Goal: Transaction & Acquisition: Book appointment/travel/reservation

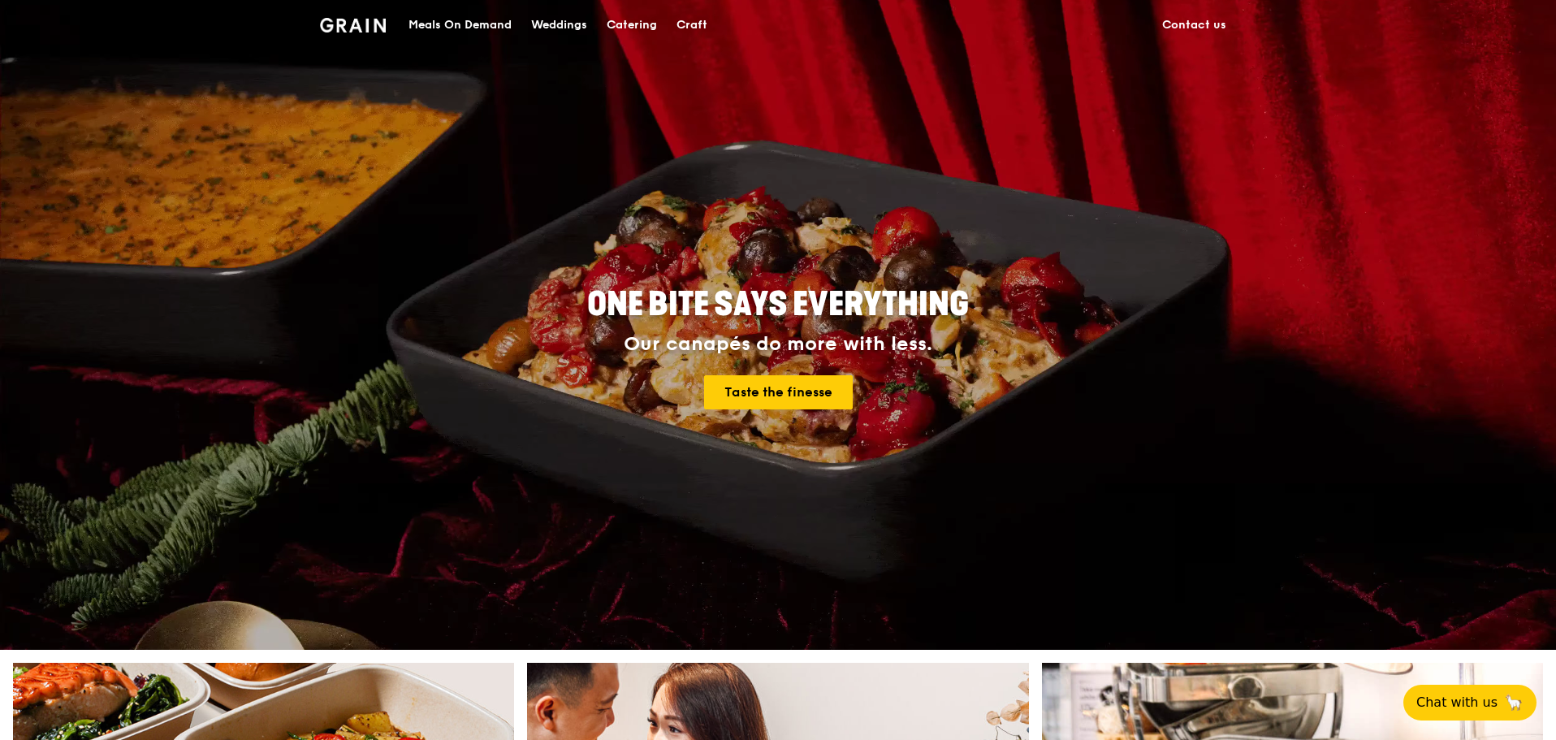
click at [631, 25] on div "Catering" at bounding box center [632, 25] width 50 height 49
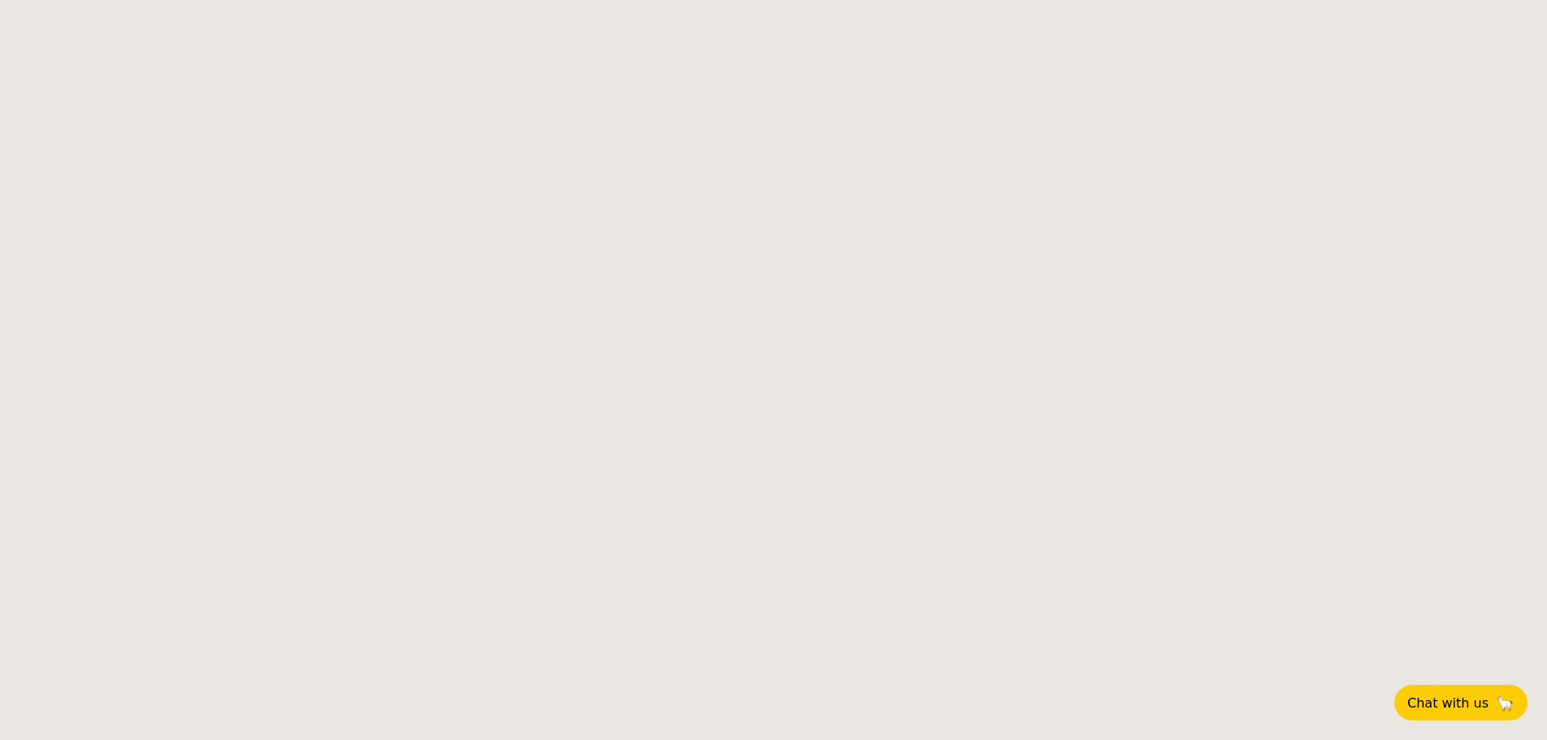
select select
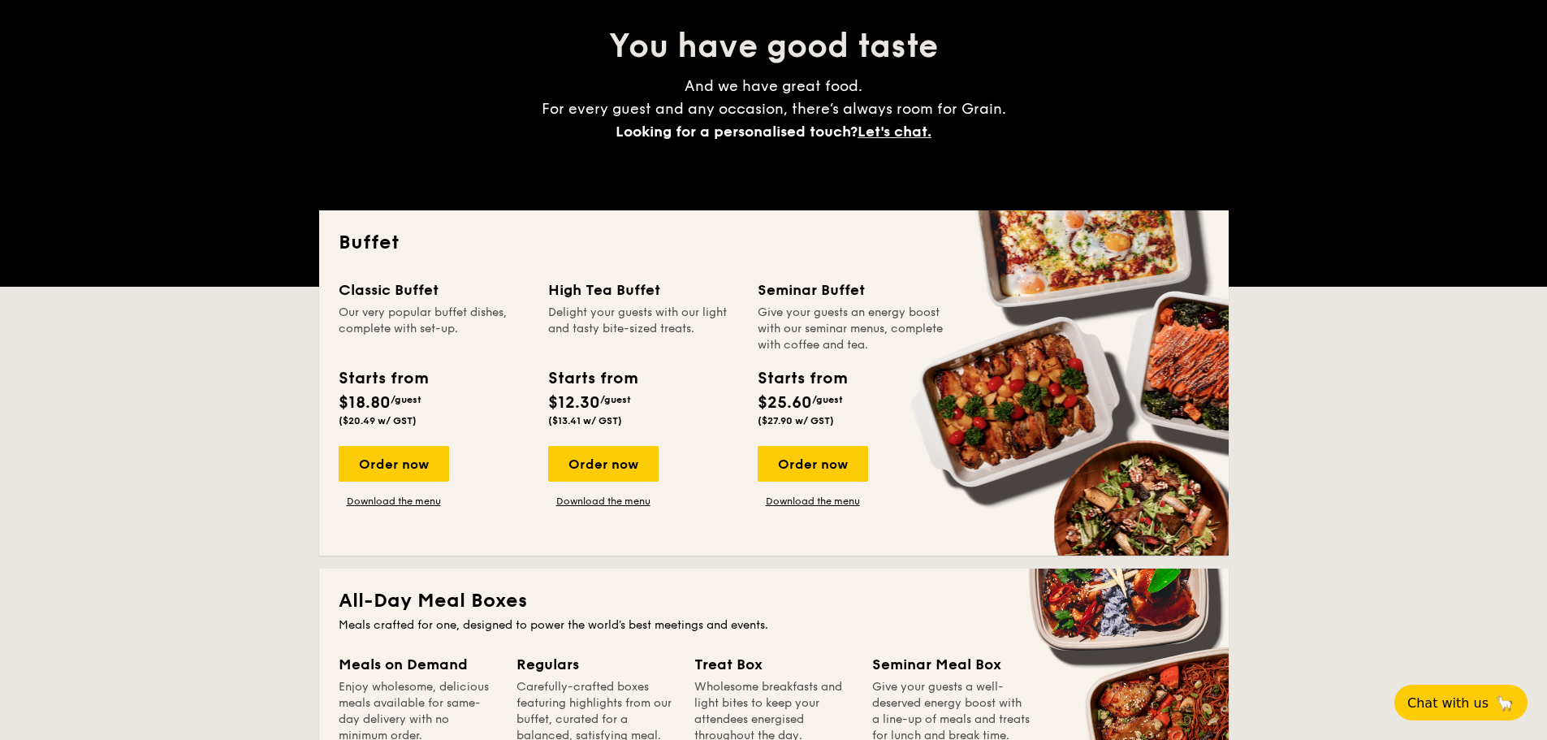
scroll to position [162, 0]
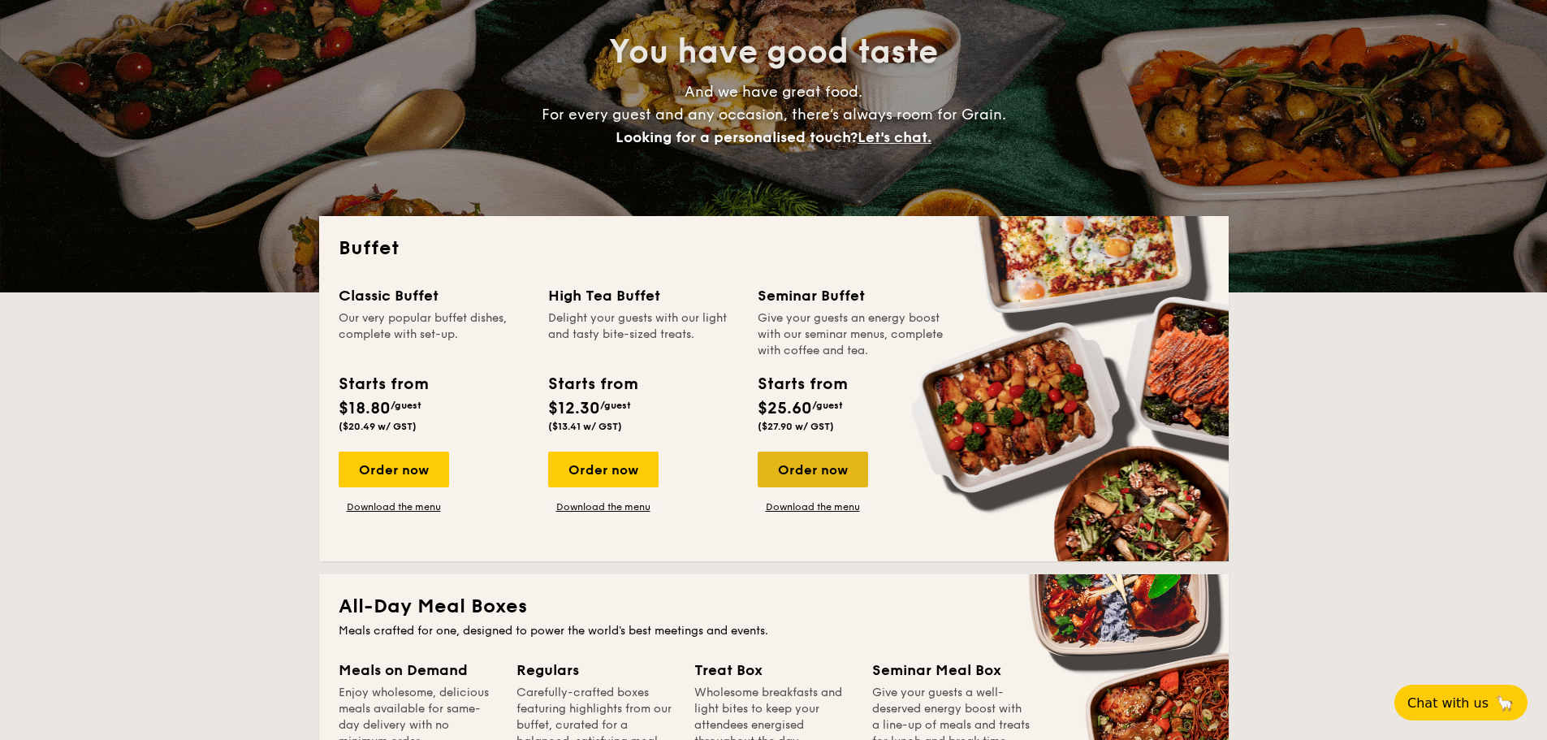
click at [818, 467] on div "Order now" at bounding box center [813, 469] width 110 height 36
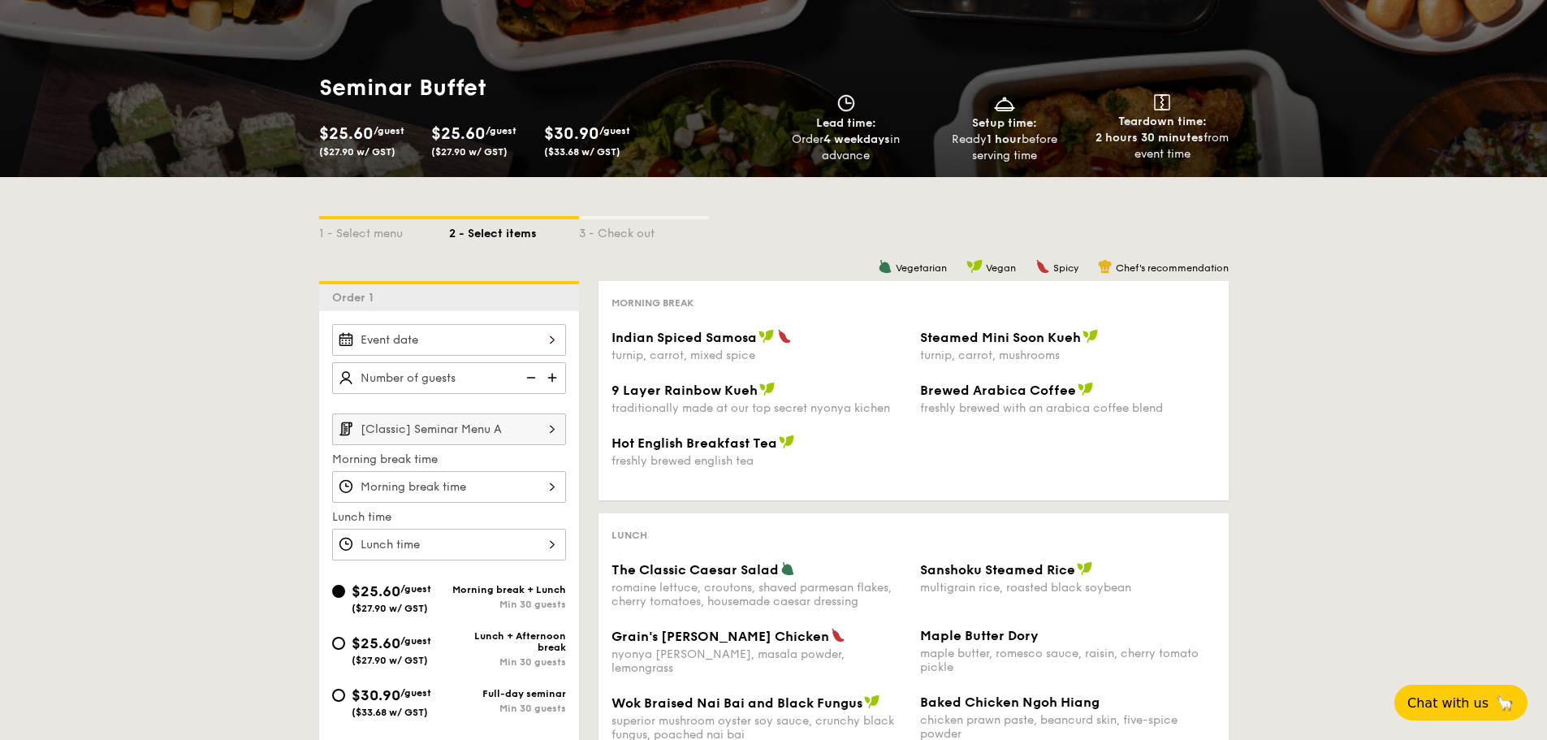
scroll to position [162, 0]
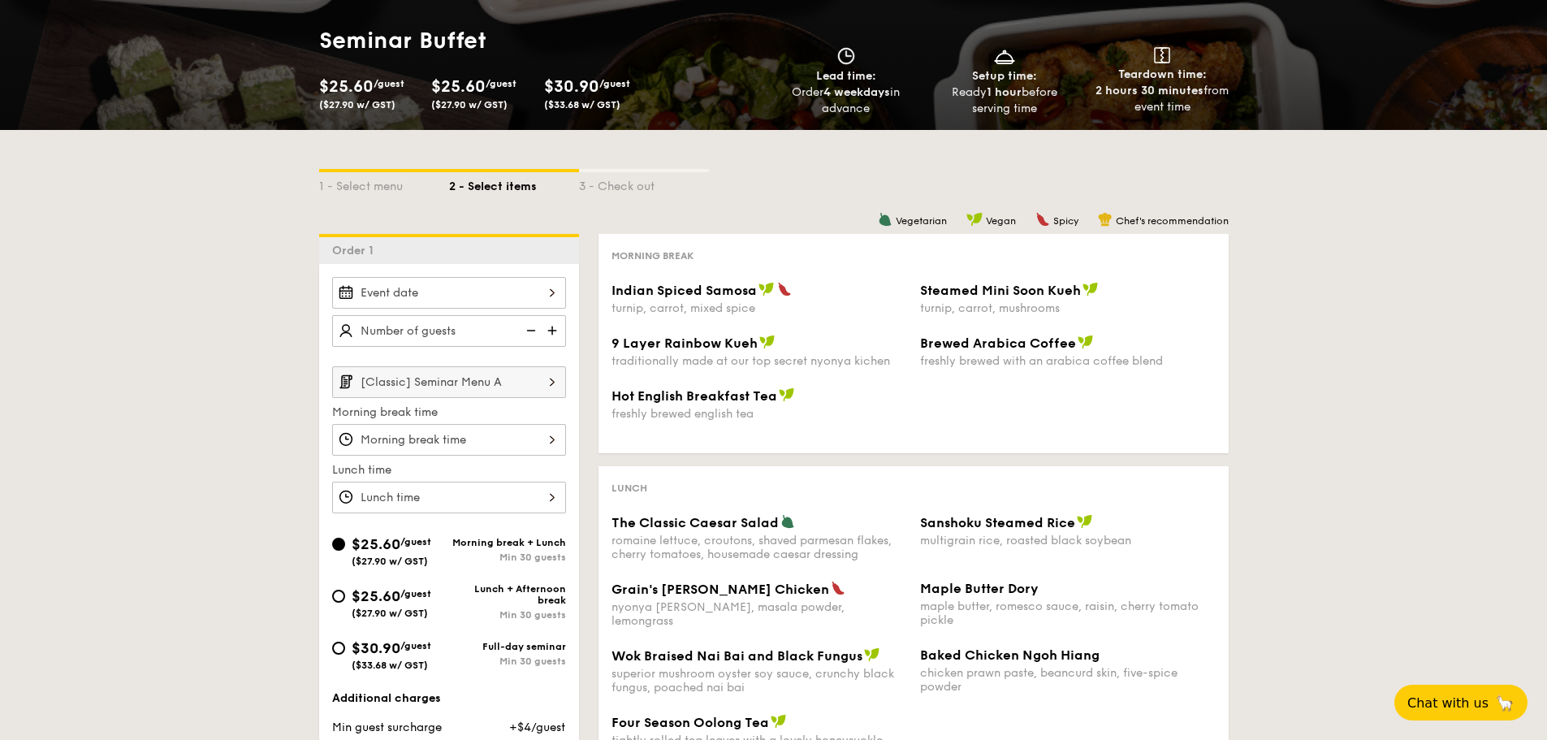
click at [527, 291] on div at bounding box center [449, 293] width 234 height 32
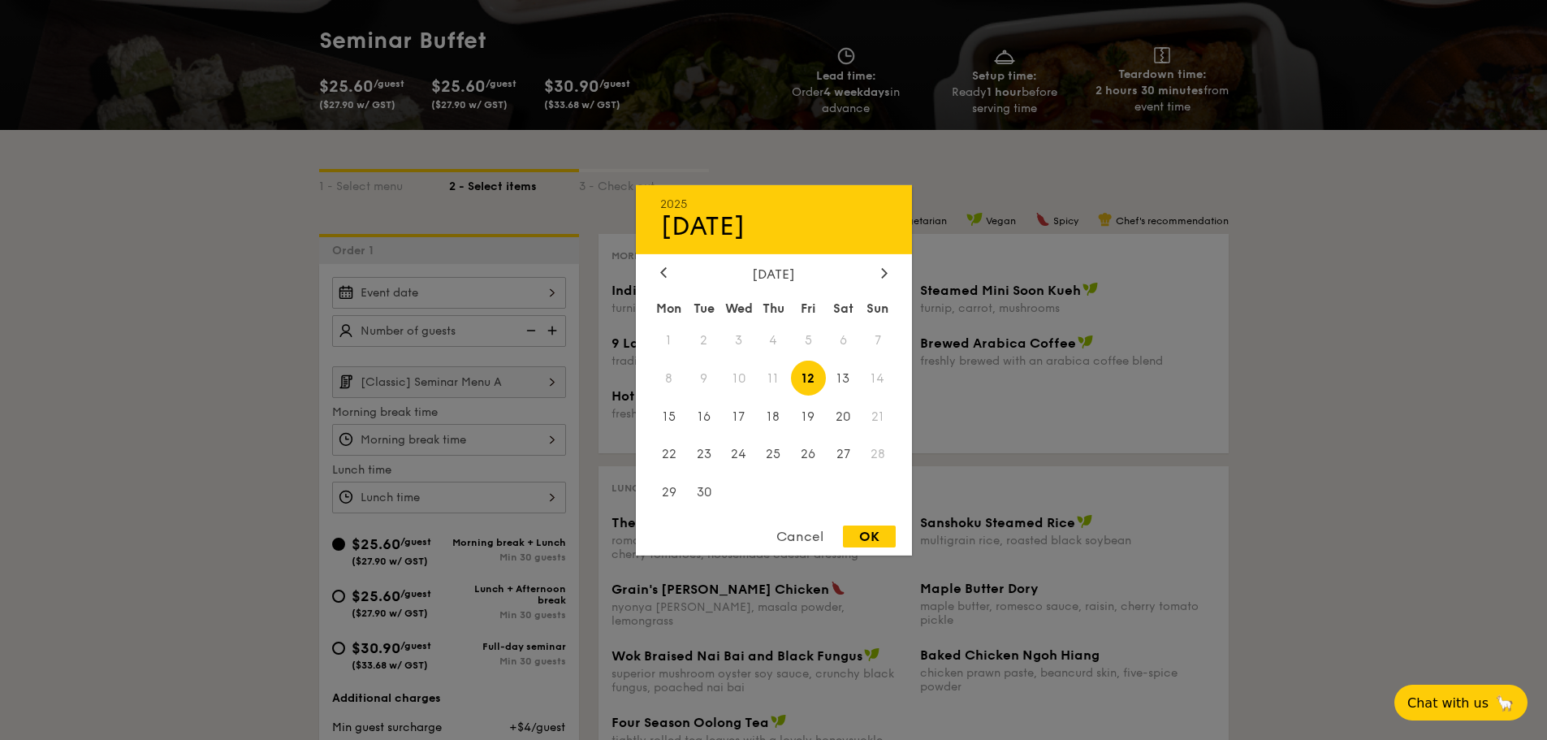
click at [809, 372] on span "12" at bounding box center [808, 377] width 35 height 35
click at [873, 532] on div "OK" at bounding box center [869, 536] width 53 height 22
type input "Sep 12, 2025"
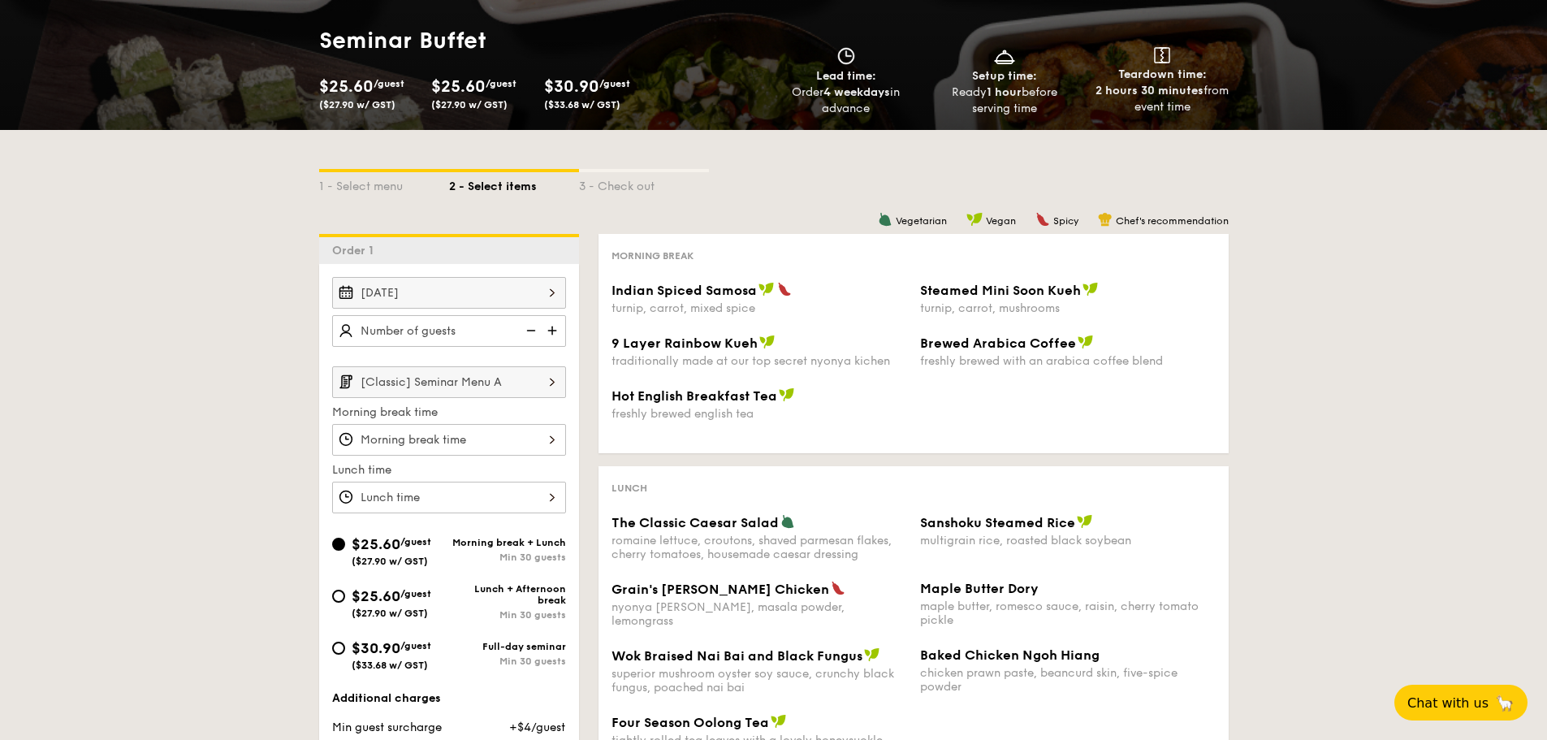
click at [554, 333] on img at bounding box center [554, 330] width 24 height 31
click at [529, 330] on img at bounding box center [529, 330] width 24 height 31
type input "20 guests"
click at [529, 330] on img at bounding box center [529, 330] width 24 height 31
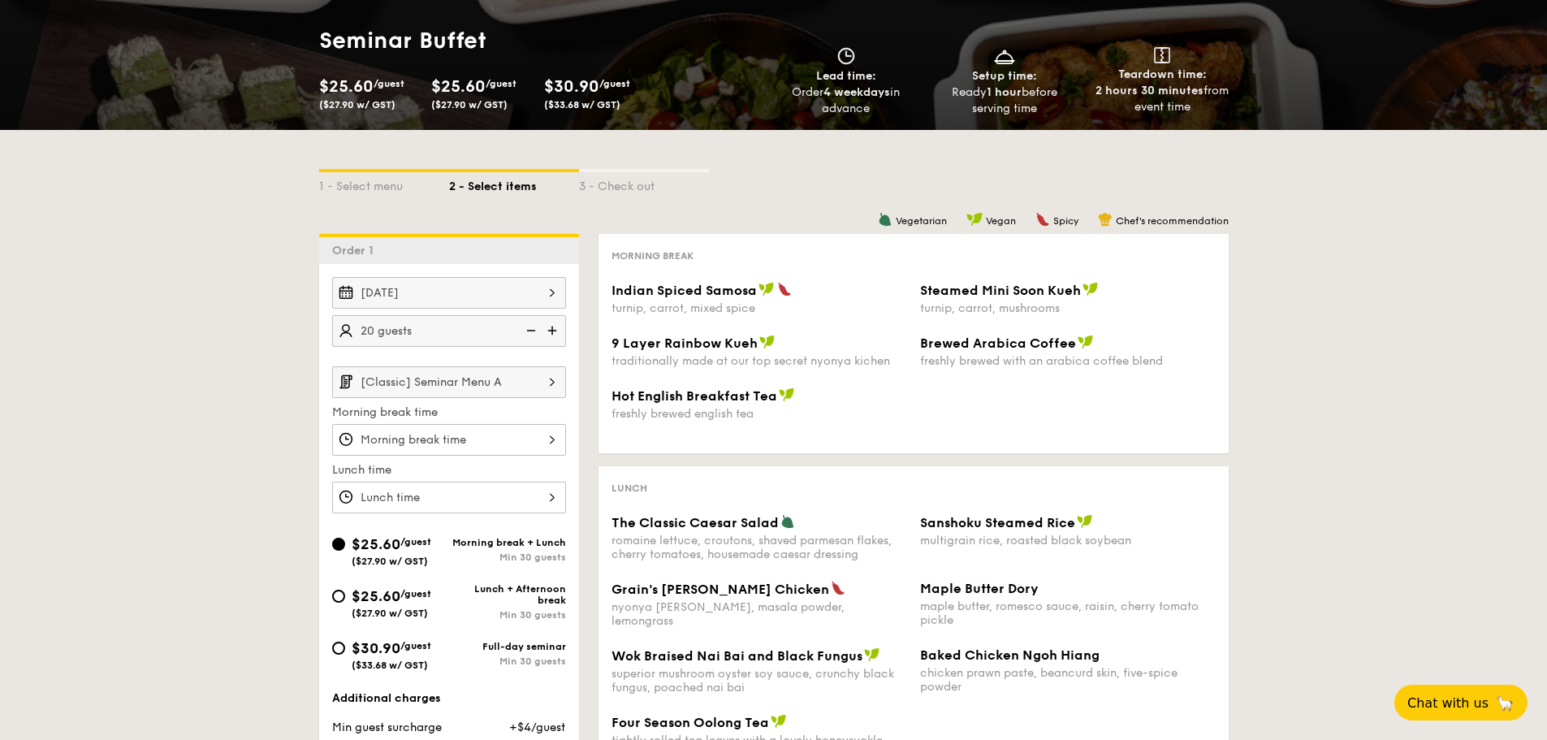
click at [529, 330] on img at bounding box center [529, 330] width 24 height 31
